Goal: Navigation & Orientation: Find specific page/section

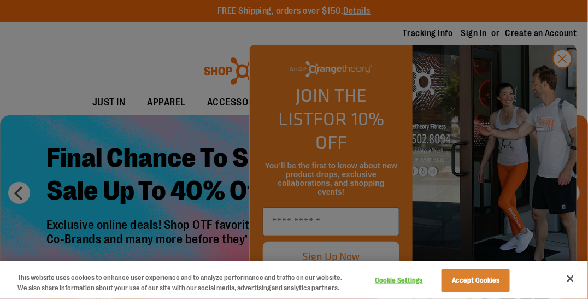
click at [568, 76] on div at bounding box center [294, 149] width 588 height 299
click at [558, 81] on div at bounding box center [294, 149] width 588 height 299
click at [568, 269] on button "Close" at bounding box center [571, 279] width 24 height 24
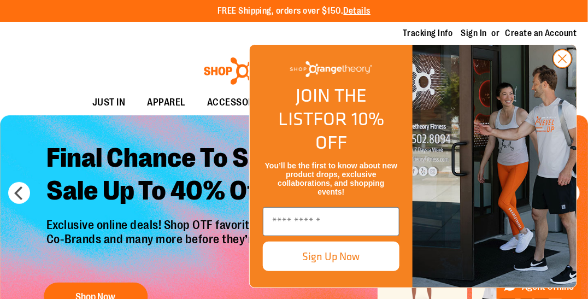
click at [559, 68] on icon "Close dialog" at bounding box center [562, 58] width 19 height 19
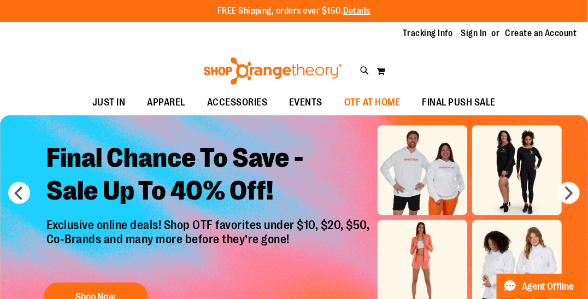
click at [353, 100] on span "OTF AT HOME" at bounding box center [372, 102] width 56 height 25
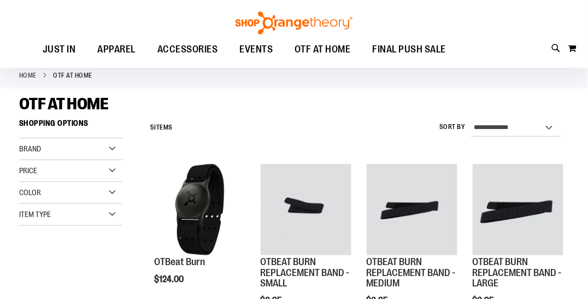
scroll to position [109, 0]
